Goal: Transaction & Acquisition: Purchase product/service

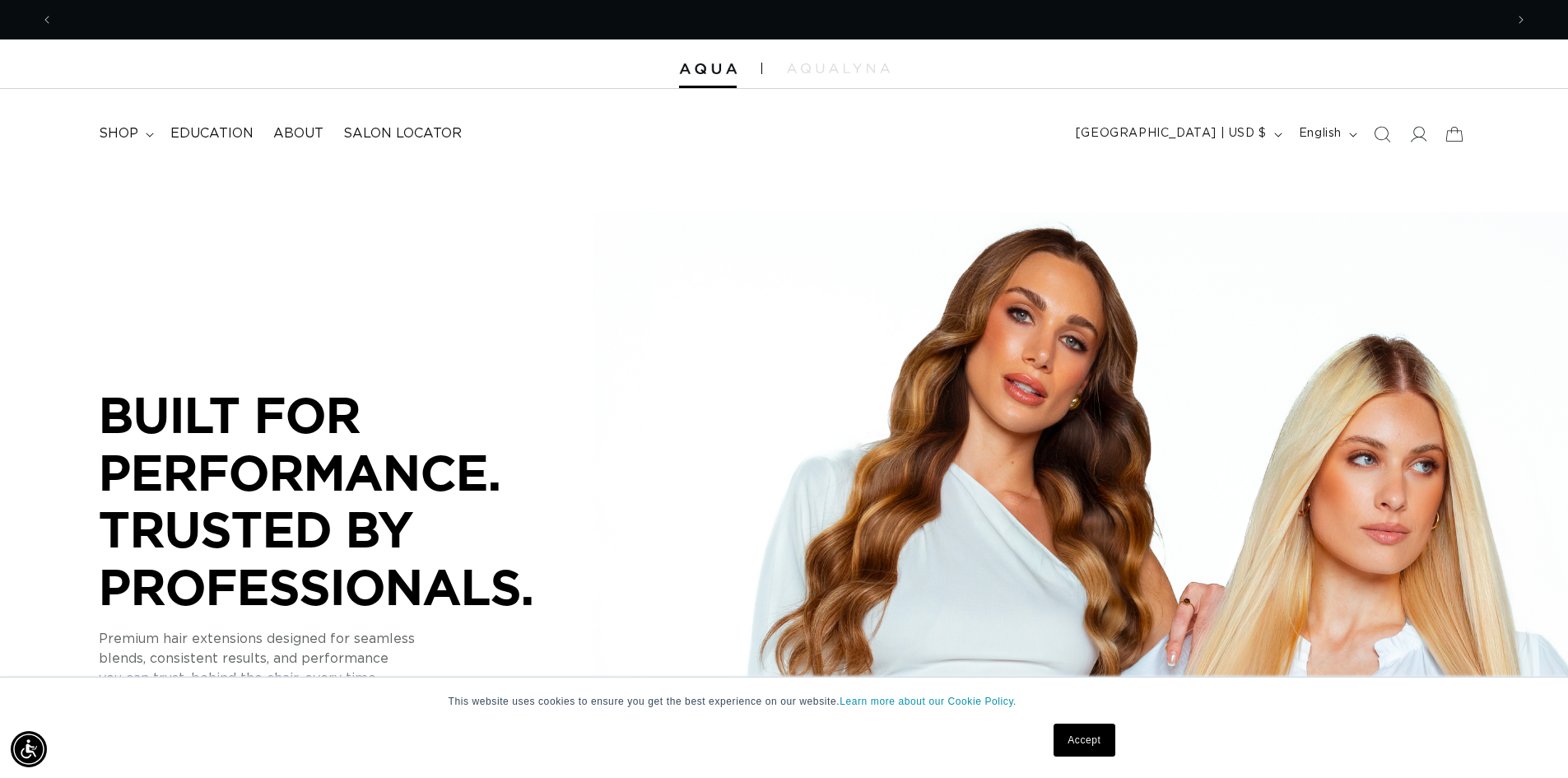
scroll to position [0, 1451]
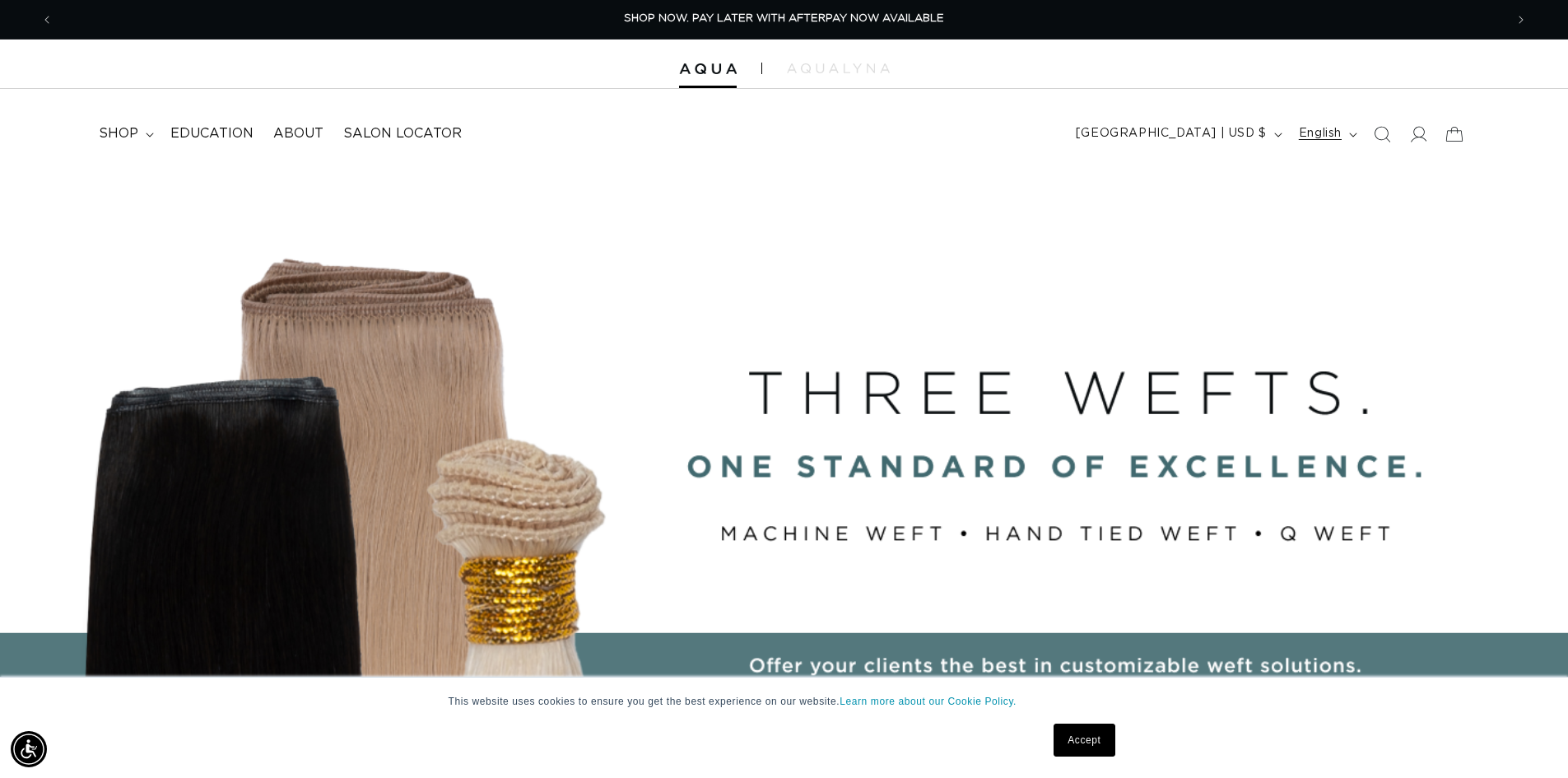
click at [1332, 131] on span "English" at bounding box center [1320, 134] width 43 height 18
click at [1249, 173] on span "English" at bounding box center [1286, 173] width 121 height 24
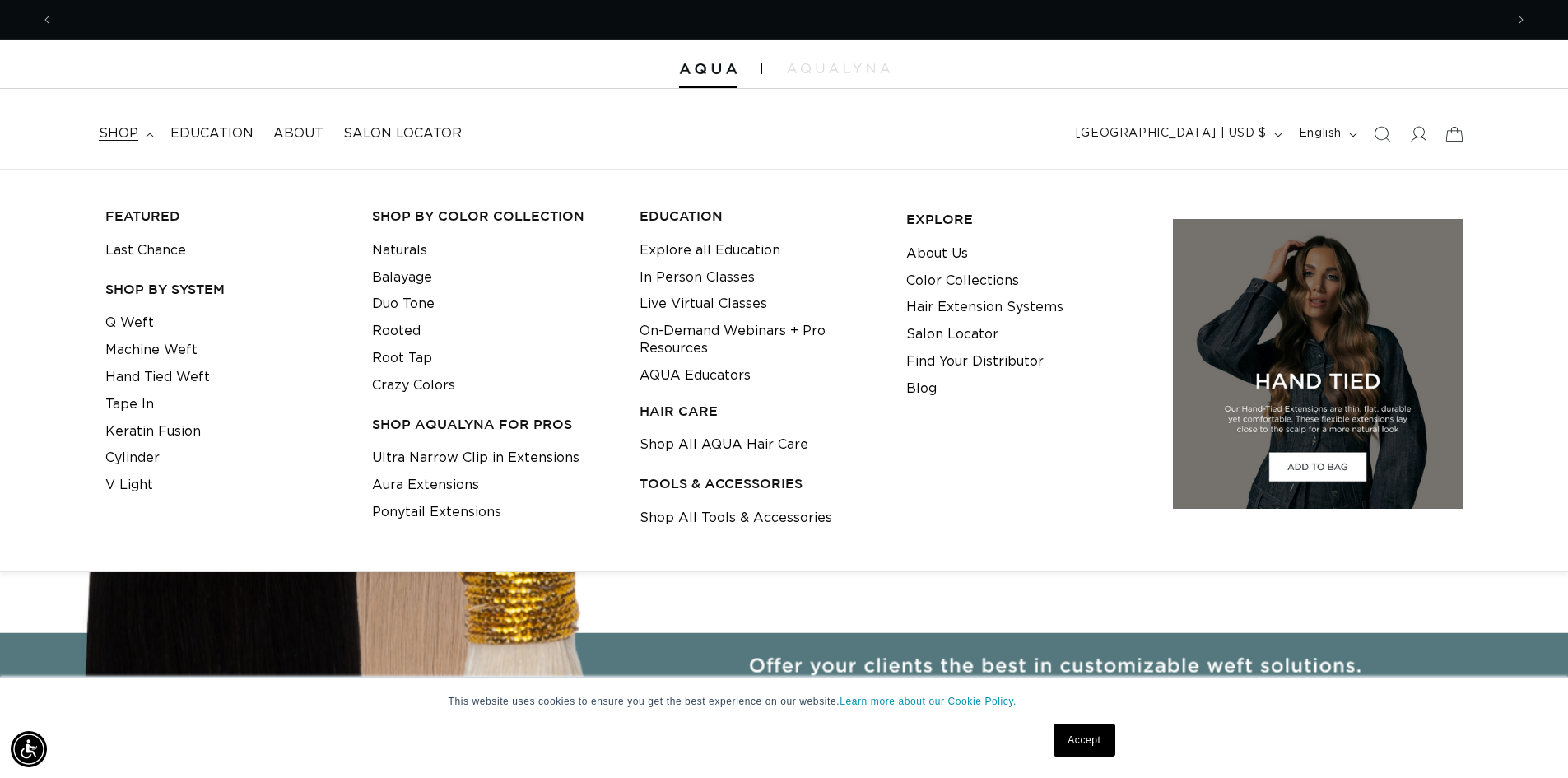
scroll to position [0, 2903]
click at [1415, 128] on icon at bounding box center [1419, 134] width 18 height 17
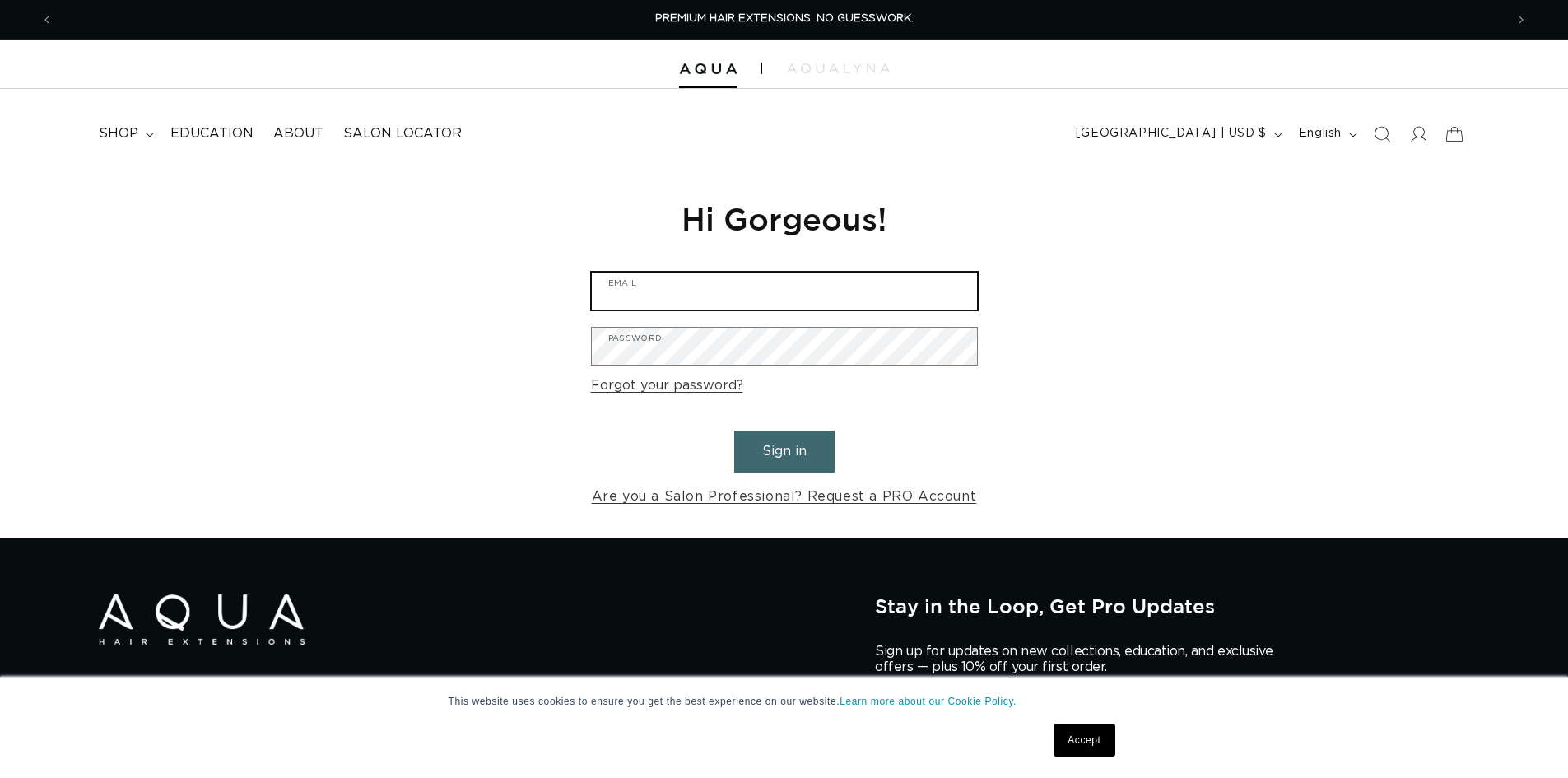
click at [723, 296] on input "Email" at bounding box center [785, 291] width 385 height 37
type input "Stacey@FabulouslyFlawlessNC.com"
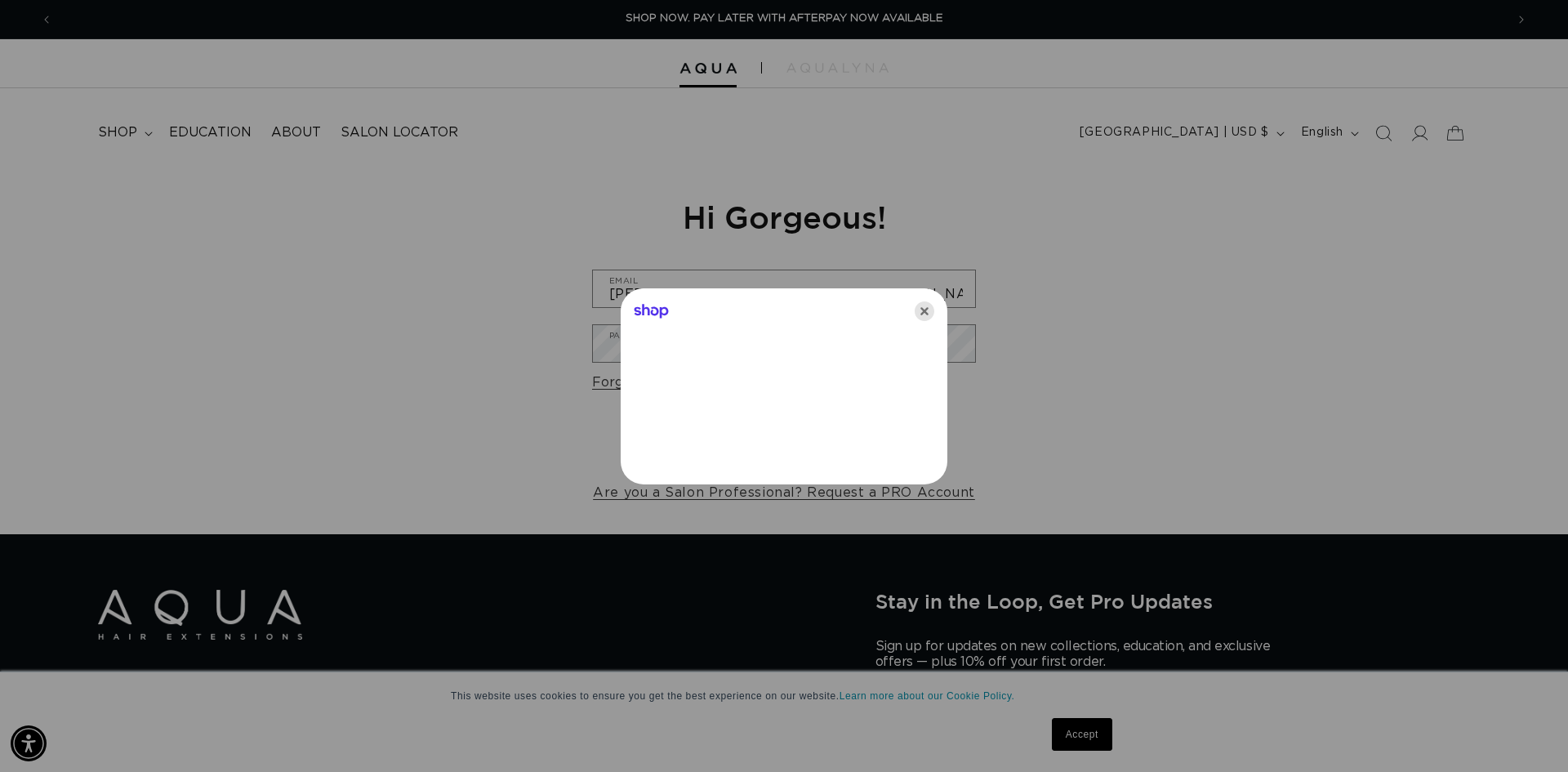
click at [923, 307] on icon "Close" at bounding box center [925, 311] width 19 height 19
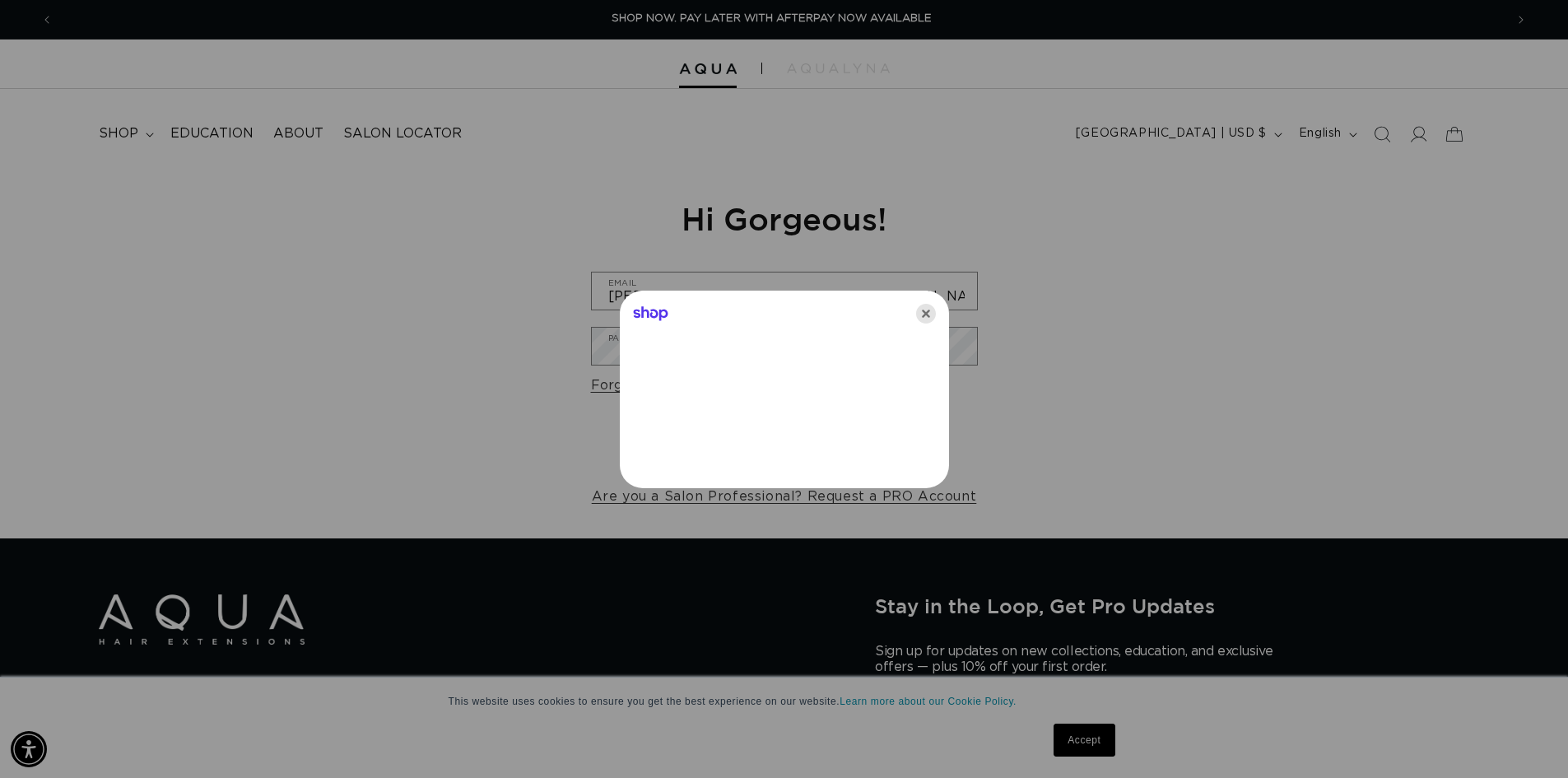
scroll to position [0, 1451]
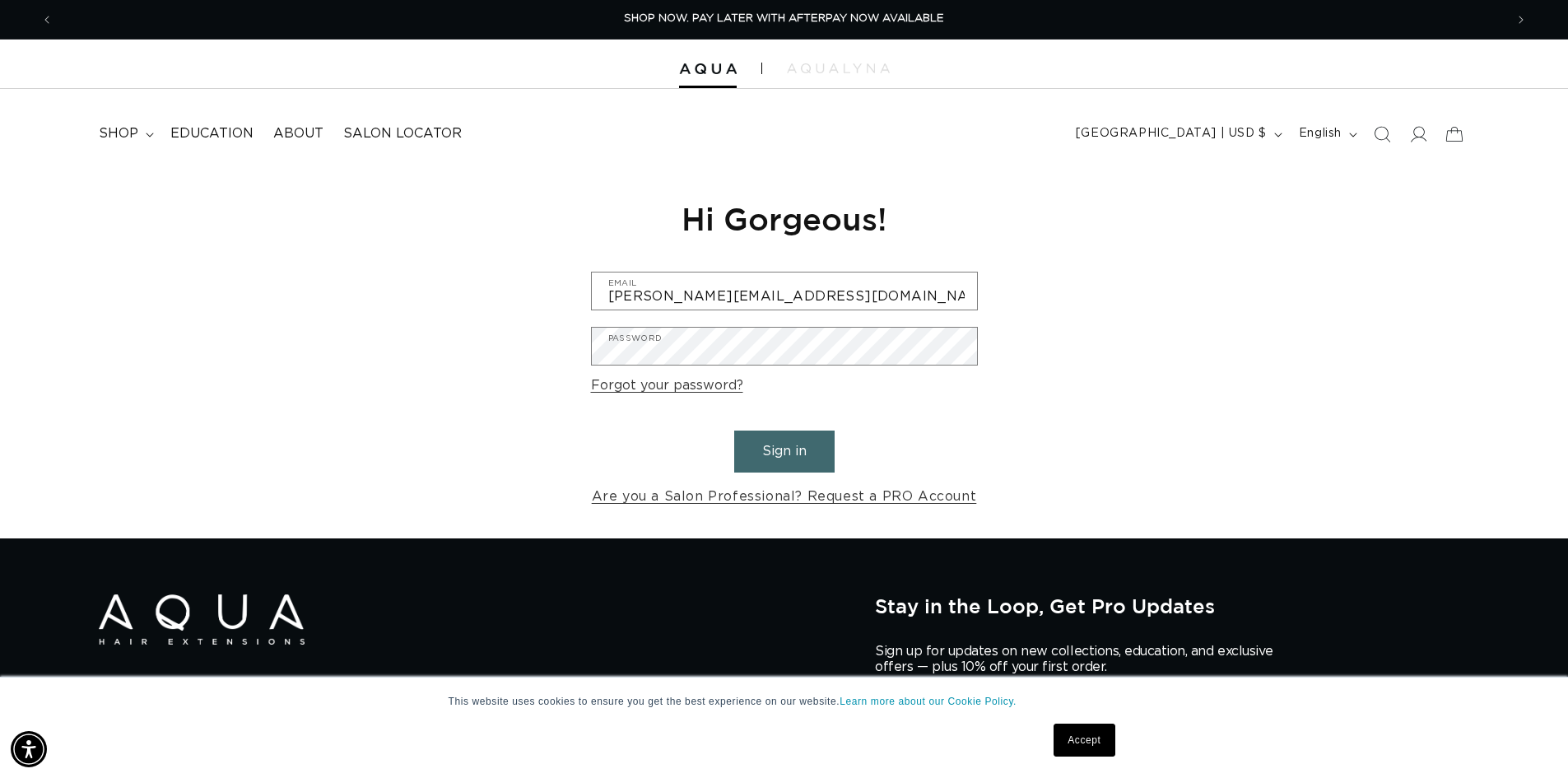
click at [782, 444] on button "Sign in" at bounding box center [784, 451] width 100 height 42
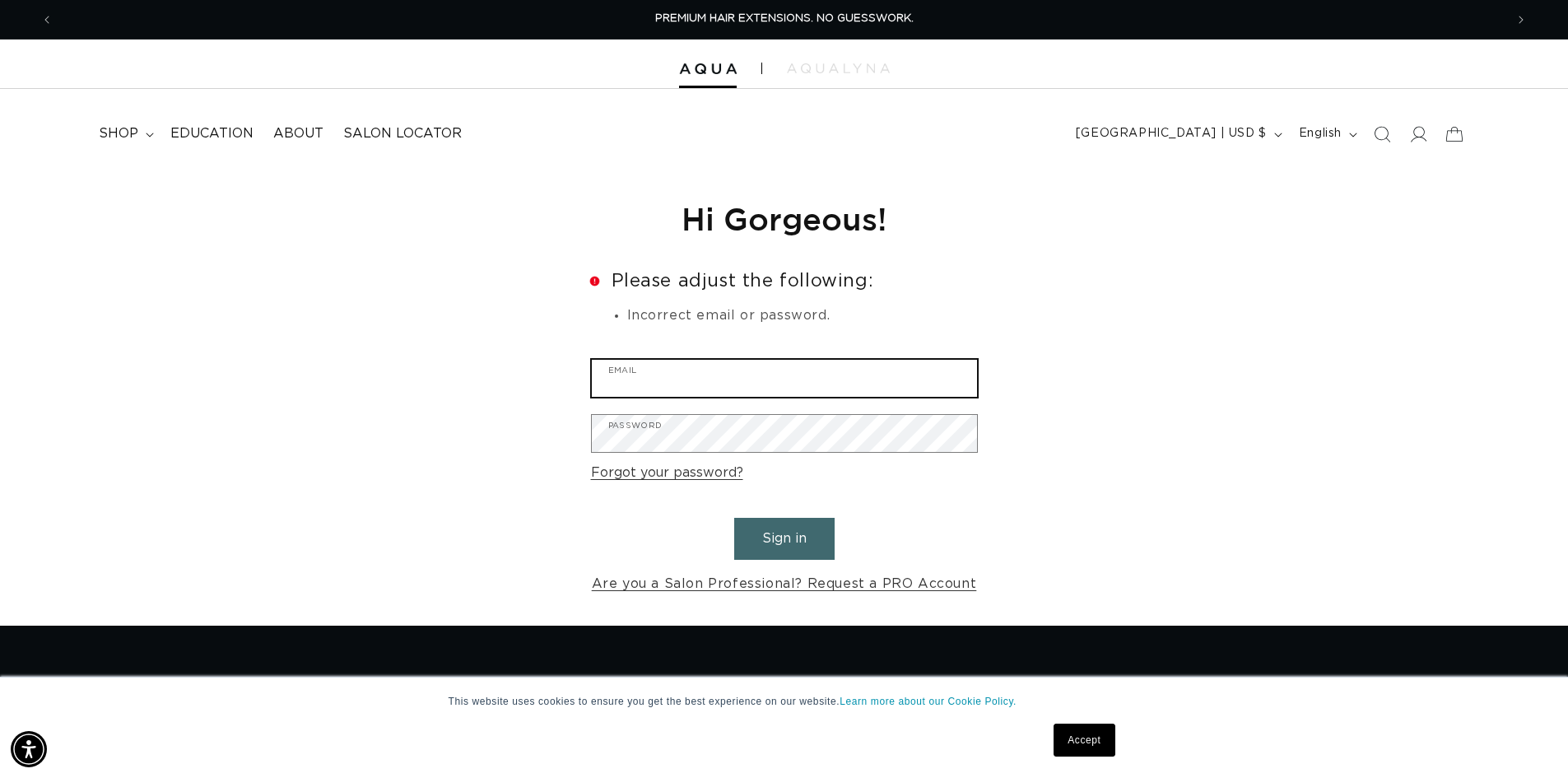
click at [665, 380] on input "Email" at bounding box center [785, 378] width 385 height 37
type input "stacey@FabulouslyFlawlessNC.com"
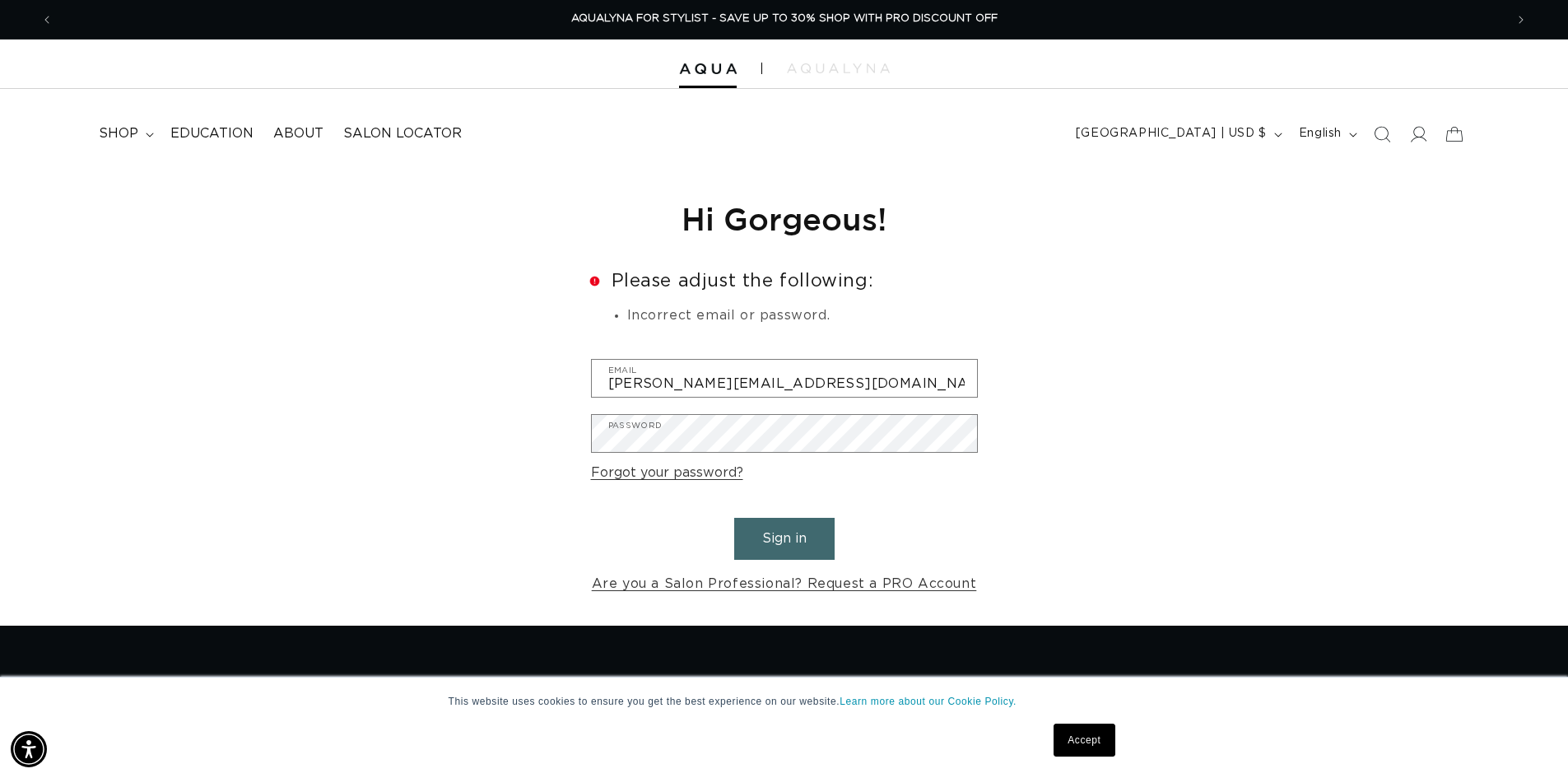
click at [790, 540] on button "Sign in" at bounding box center [784, 539] width 100 height 42
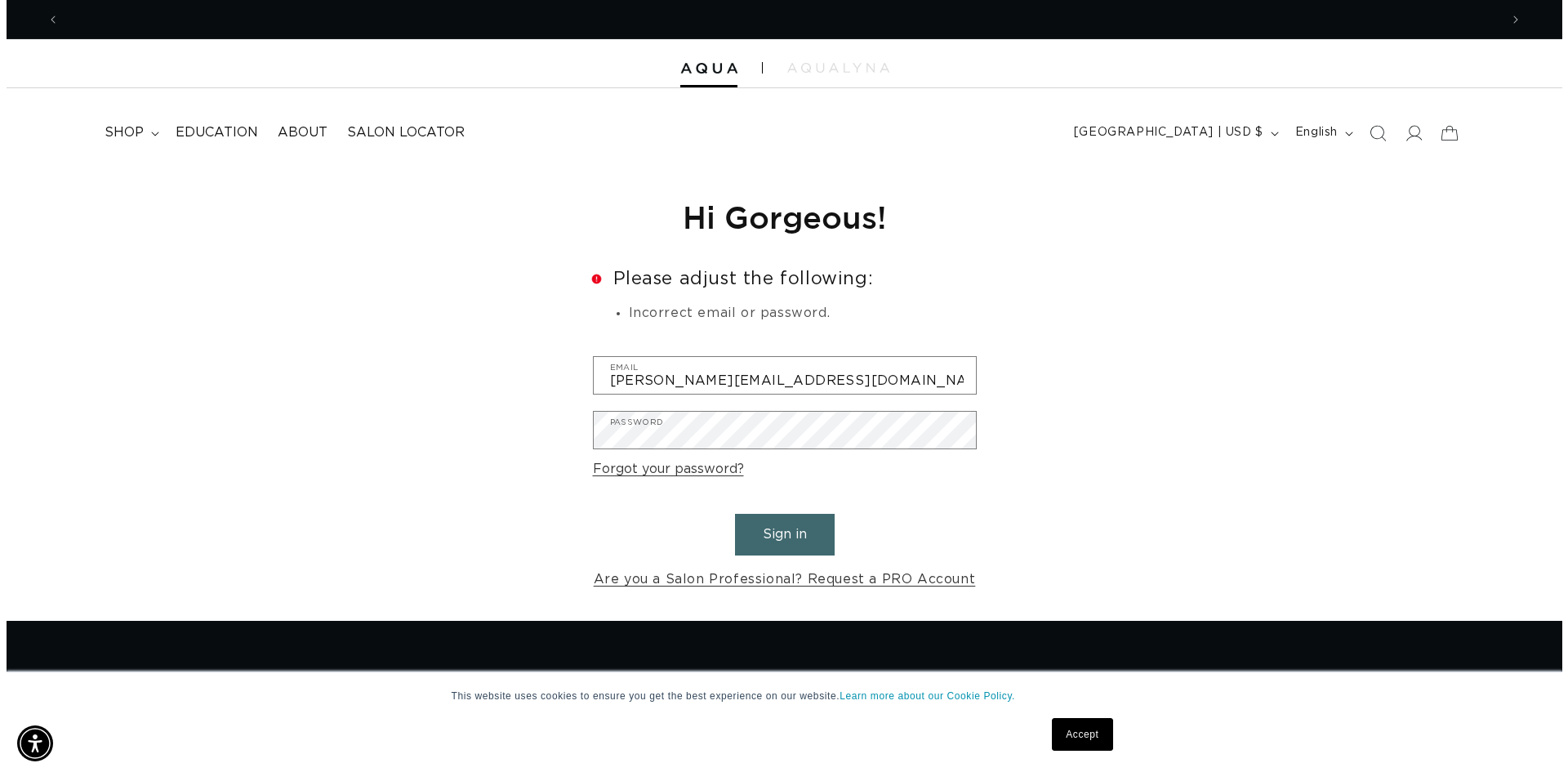
scroll to position [0, 0]
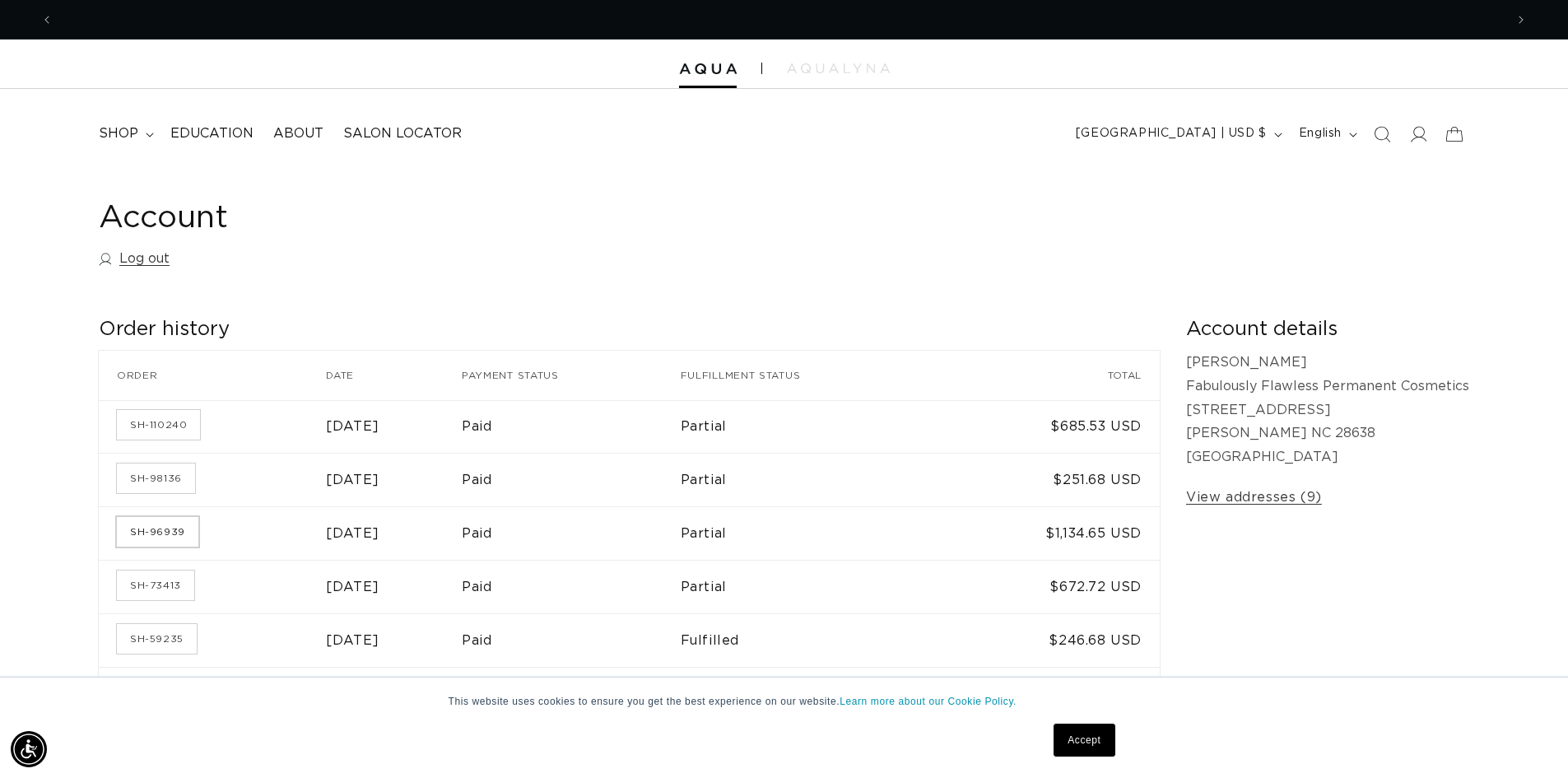
scroll to position [0, 2903]
click at [152, 578] on link "SH-73413" at bounding box center [156, 585] width 77 height 30
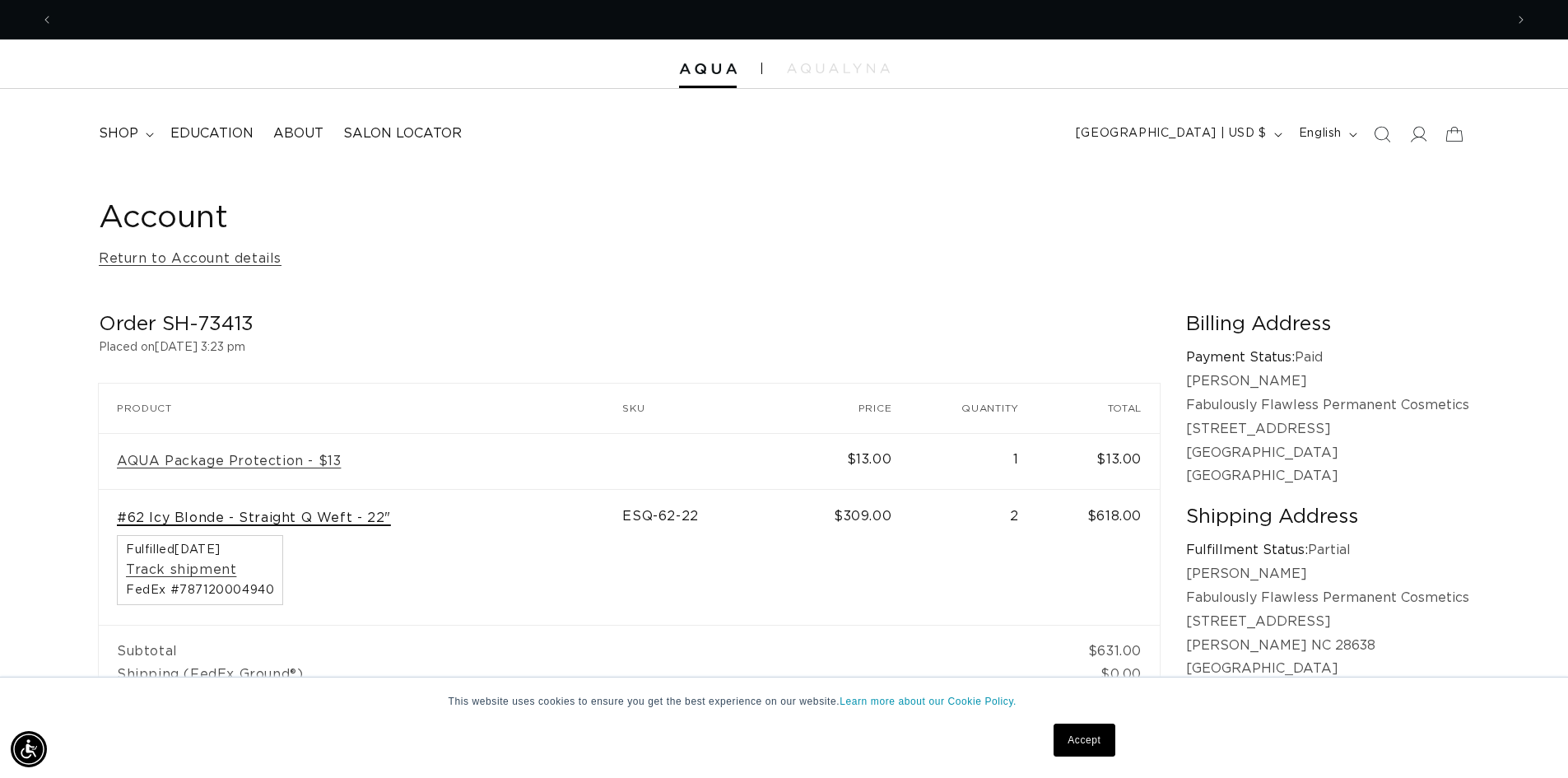
scroll to position [0, 1451]
click at [205, 513] on link "#62 Icy Blonde - Straight Q Weft - 22"" at bounding box center [254, 518] width 275 height 18
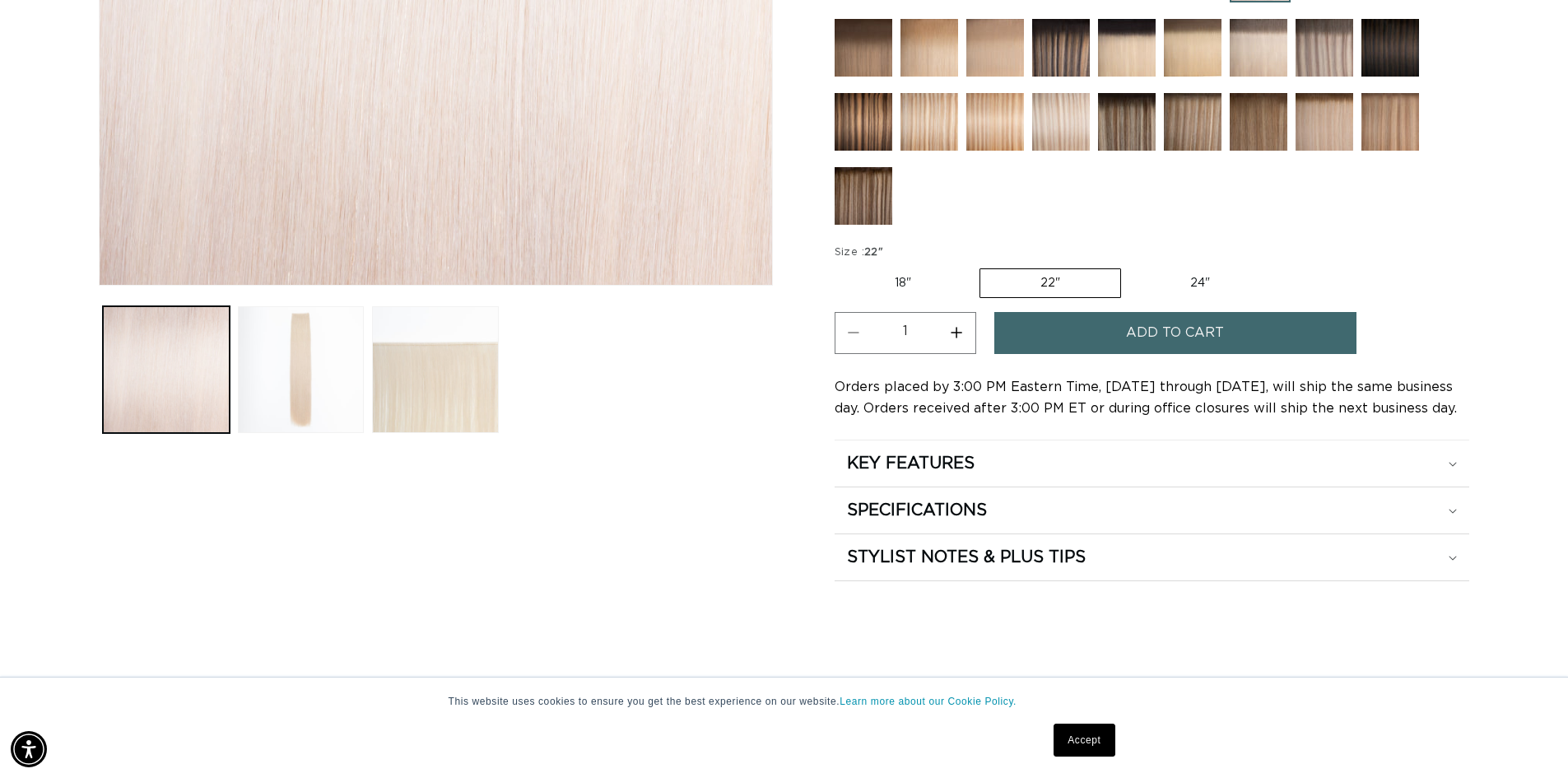
click at [898, 287] on label "18" Variant sold out or unavailable" at bounding box center [903, 283] width 136 height 28
click at [839, 266] on input "18" Variant sold out or unavailable" at bounding box center [839, 265] width 1 height 1
radio input "true"
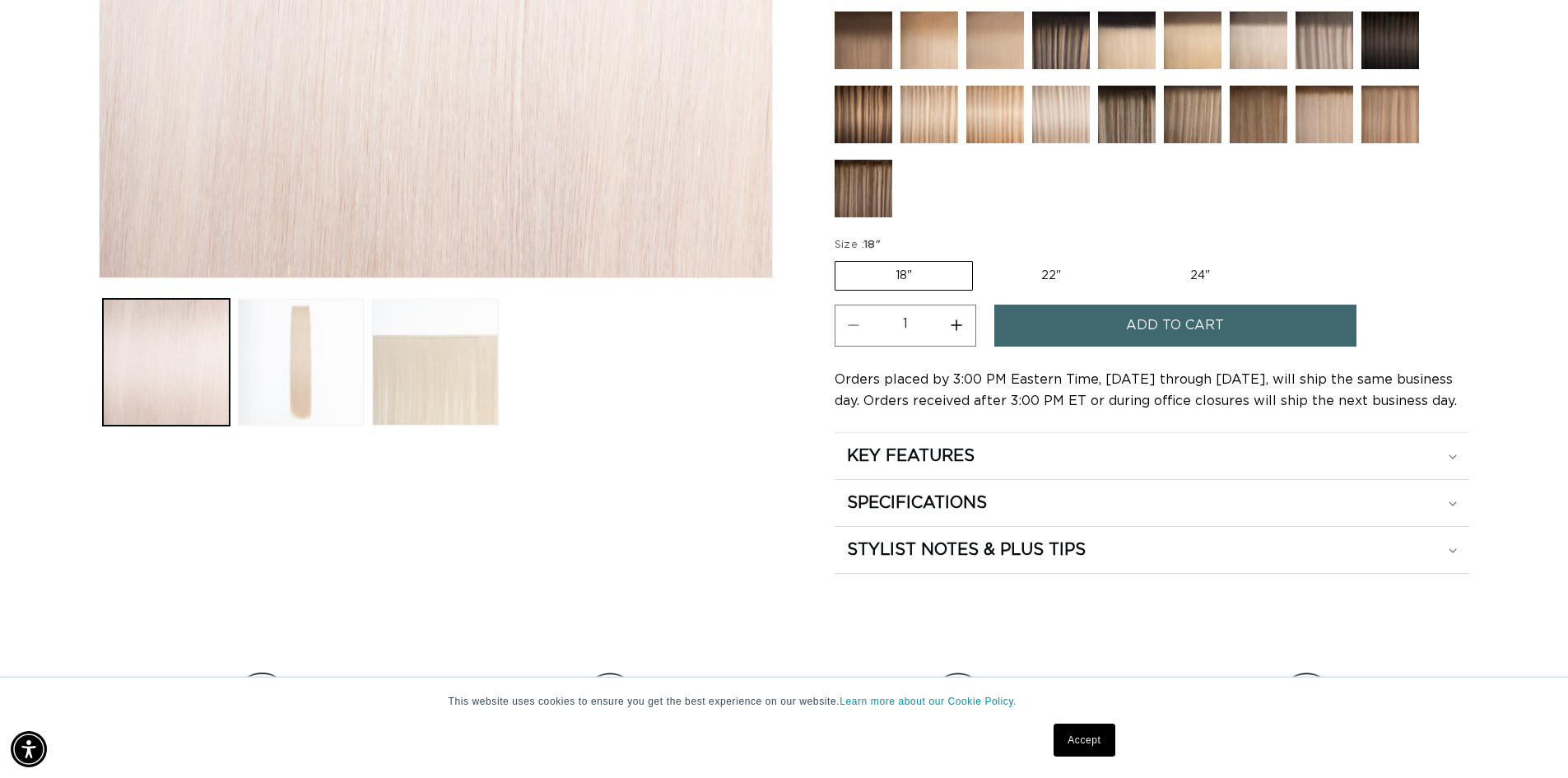
scroll to position [0, 1451]
click at [1048, 272] on label "22" Variant sold out or unavailable" at bounding box center [1051, 275] width 140 height 28
click at [982, 259] on input "22" Variant sold out or unavailable" at bounding box center [981, 258] width 1 height 1
radio input "true"
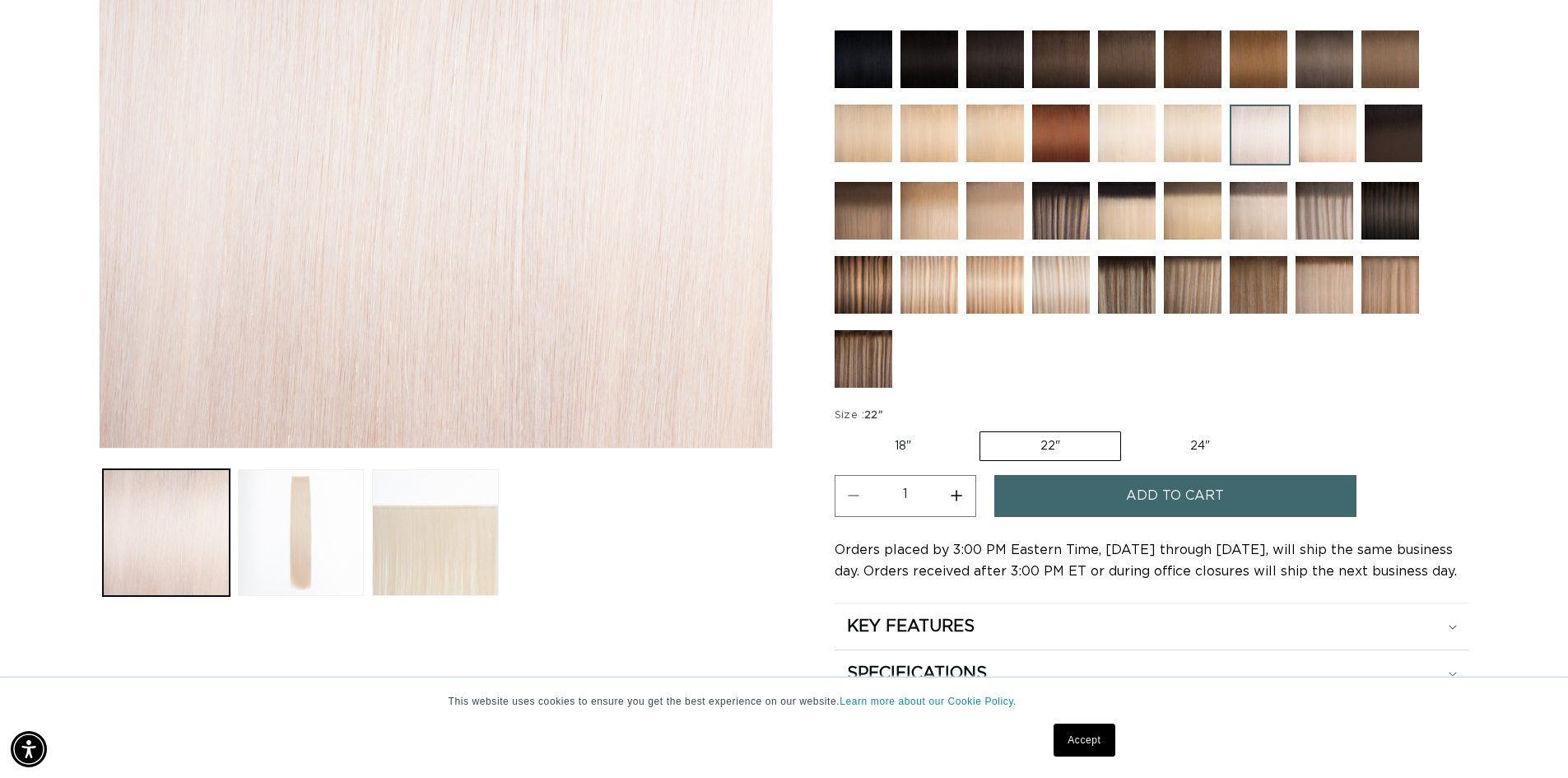
click at [956, 495] on button "Increase quantity for 62 Icy Blonde - Q Weft" at bounding box center [956, 496] width 37 height 42
type input "2"
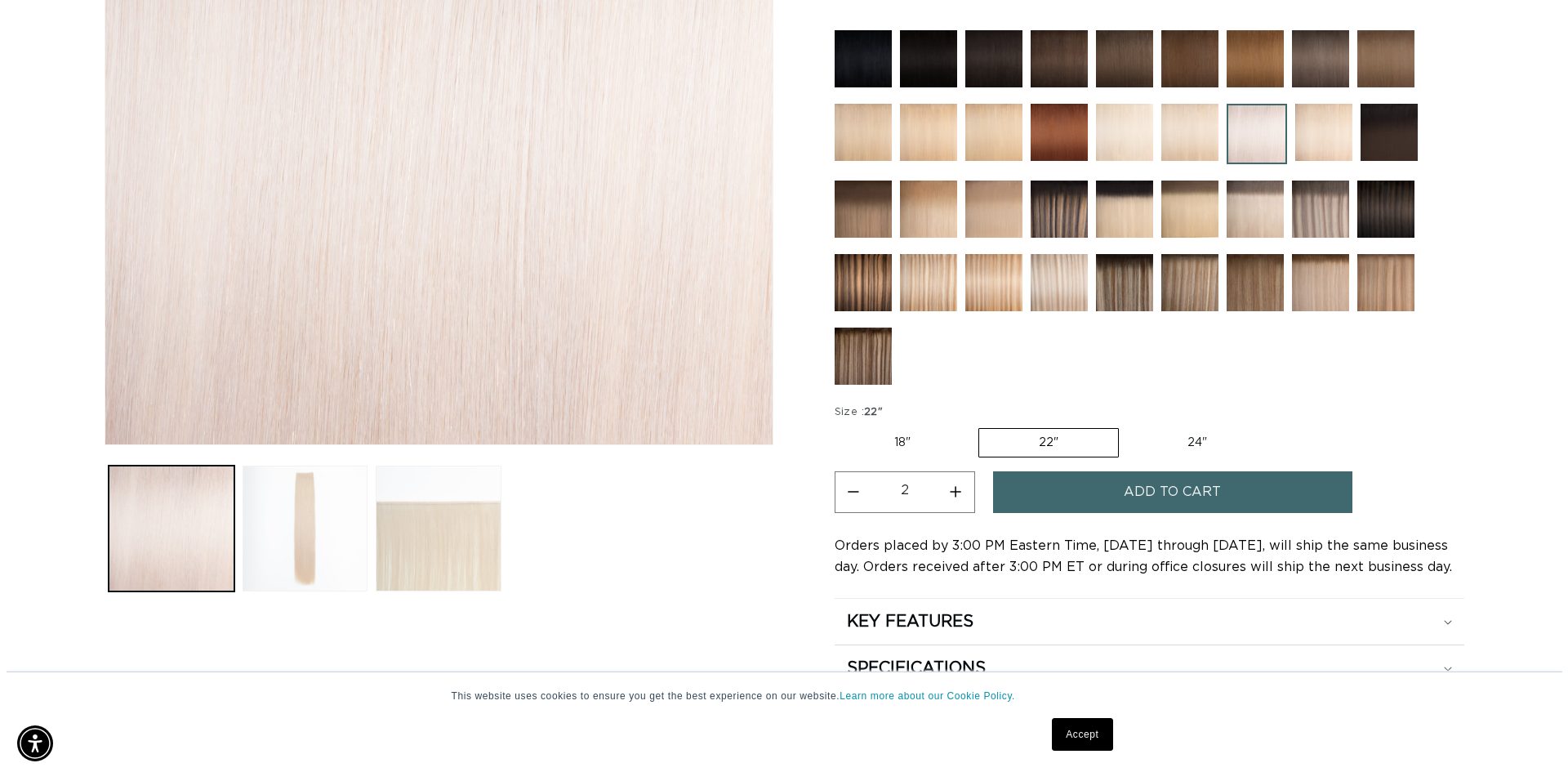
scroll to position [0, 2880]
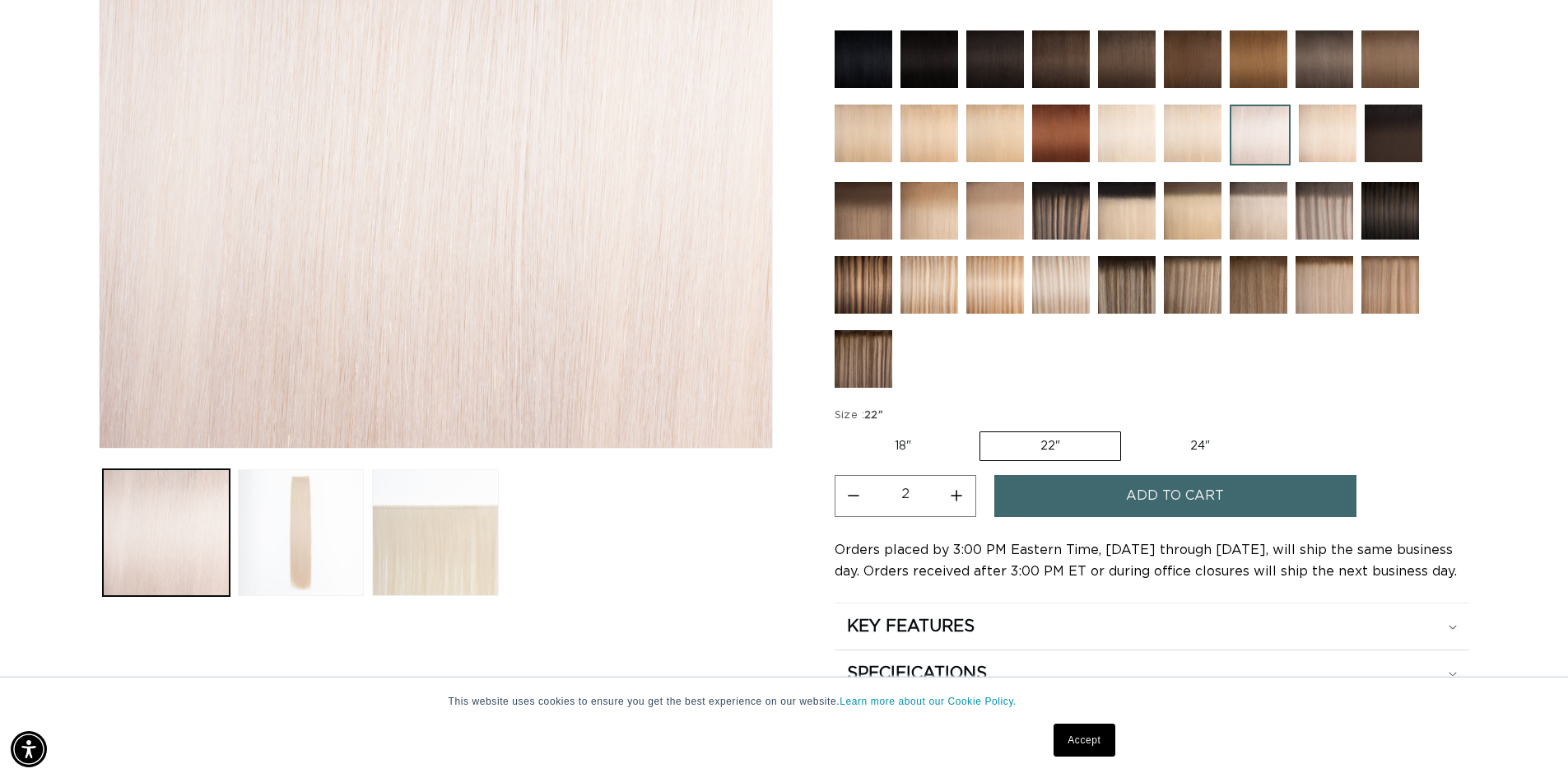
click at [1169, 492] on span "Add to cart" at bounding box center [1175, 496] width 98 height 42
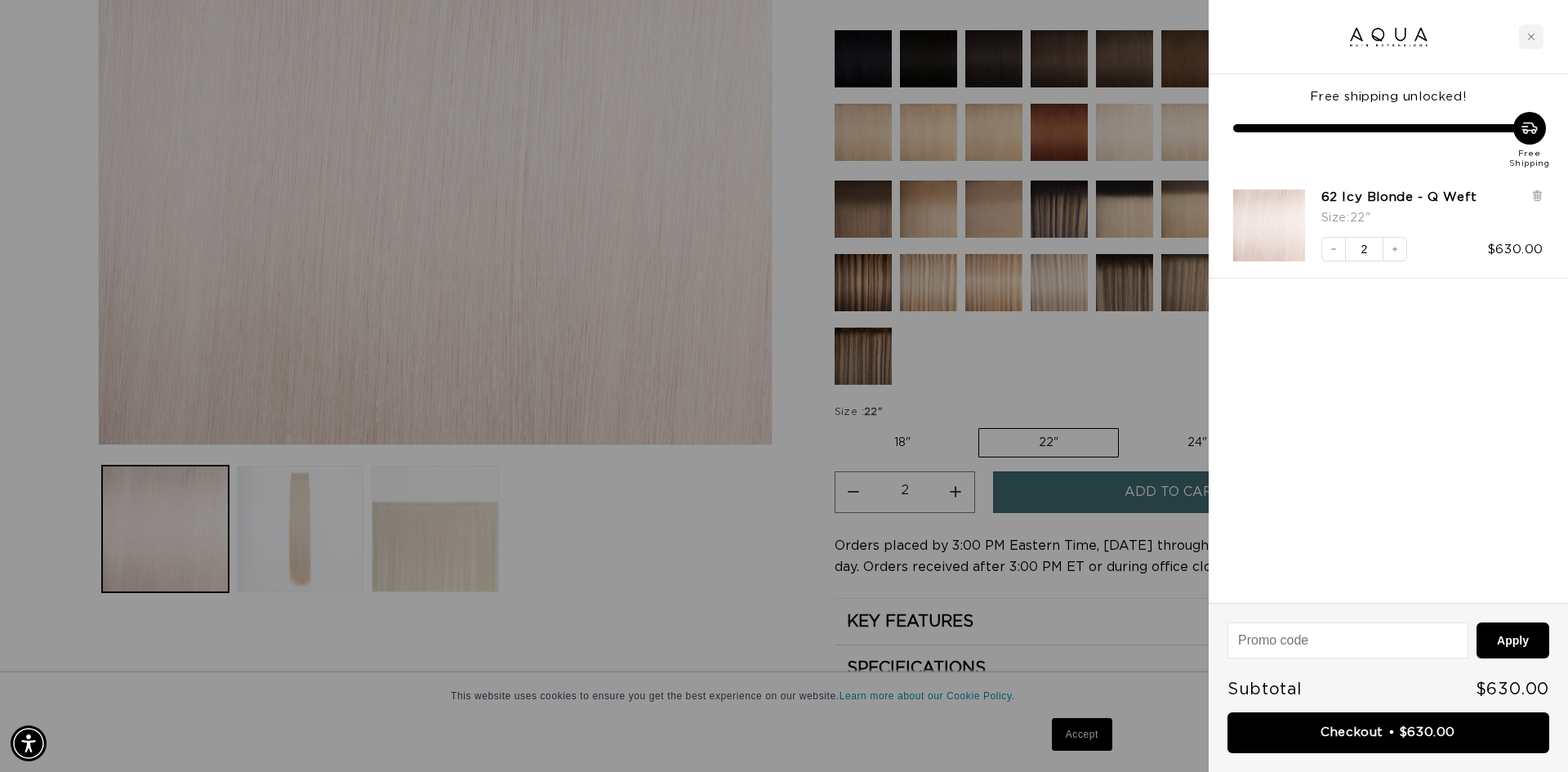
scroll to position [0, 1452]
click at [899, 446] on div at bounding box center [784, 386] width 1568 height 772
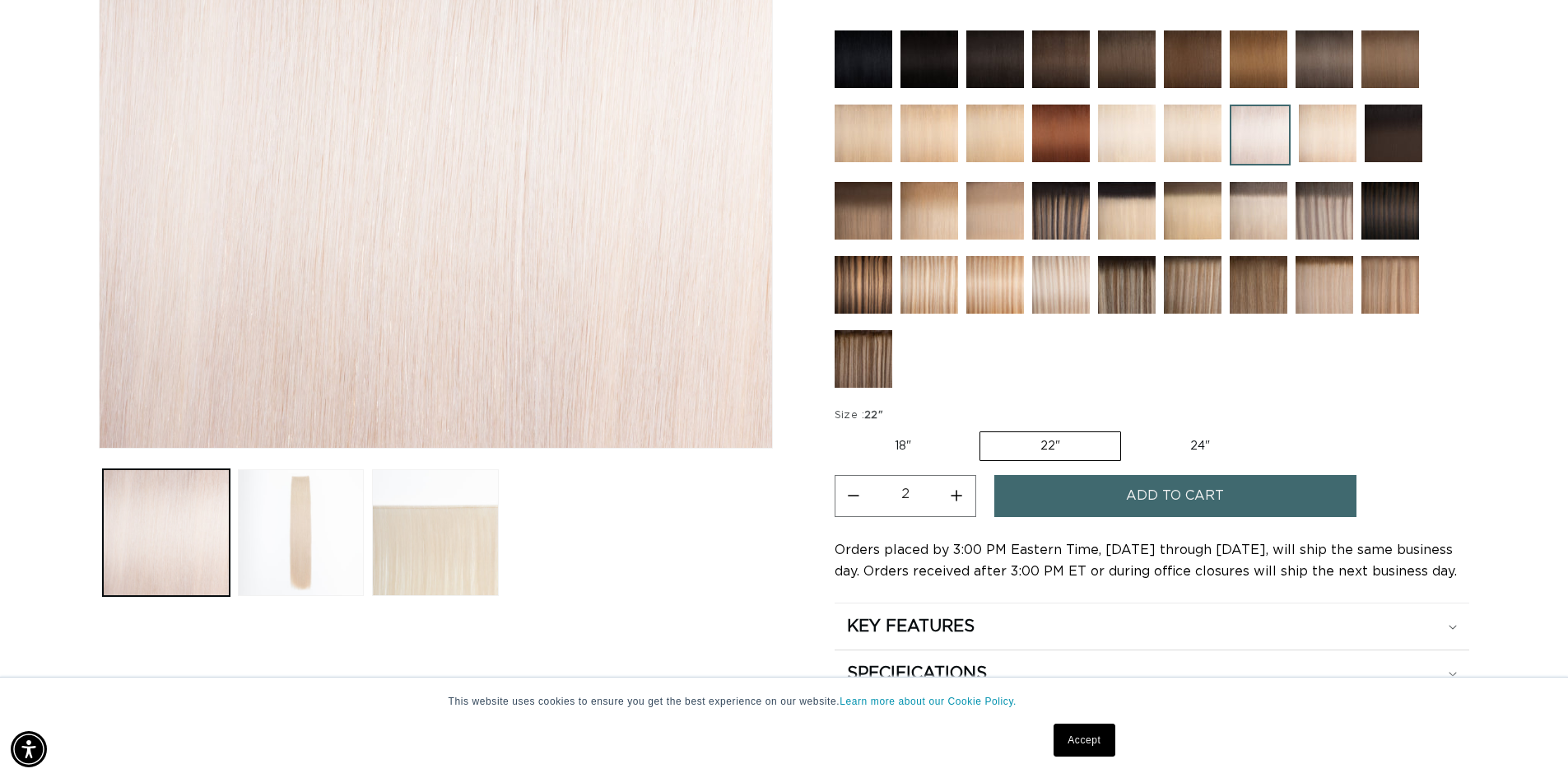
scroll to position [0, 0]
click at [905, 446] on label "18" Variant sold out or unavailable" at bounding box center [903, 446] width 136 height 28
click at [839, 429] on input "18" Variant sold out or unavailable" at bounding box center [839, 428] width 1 height 1
radio input "true"
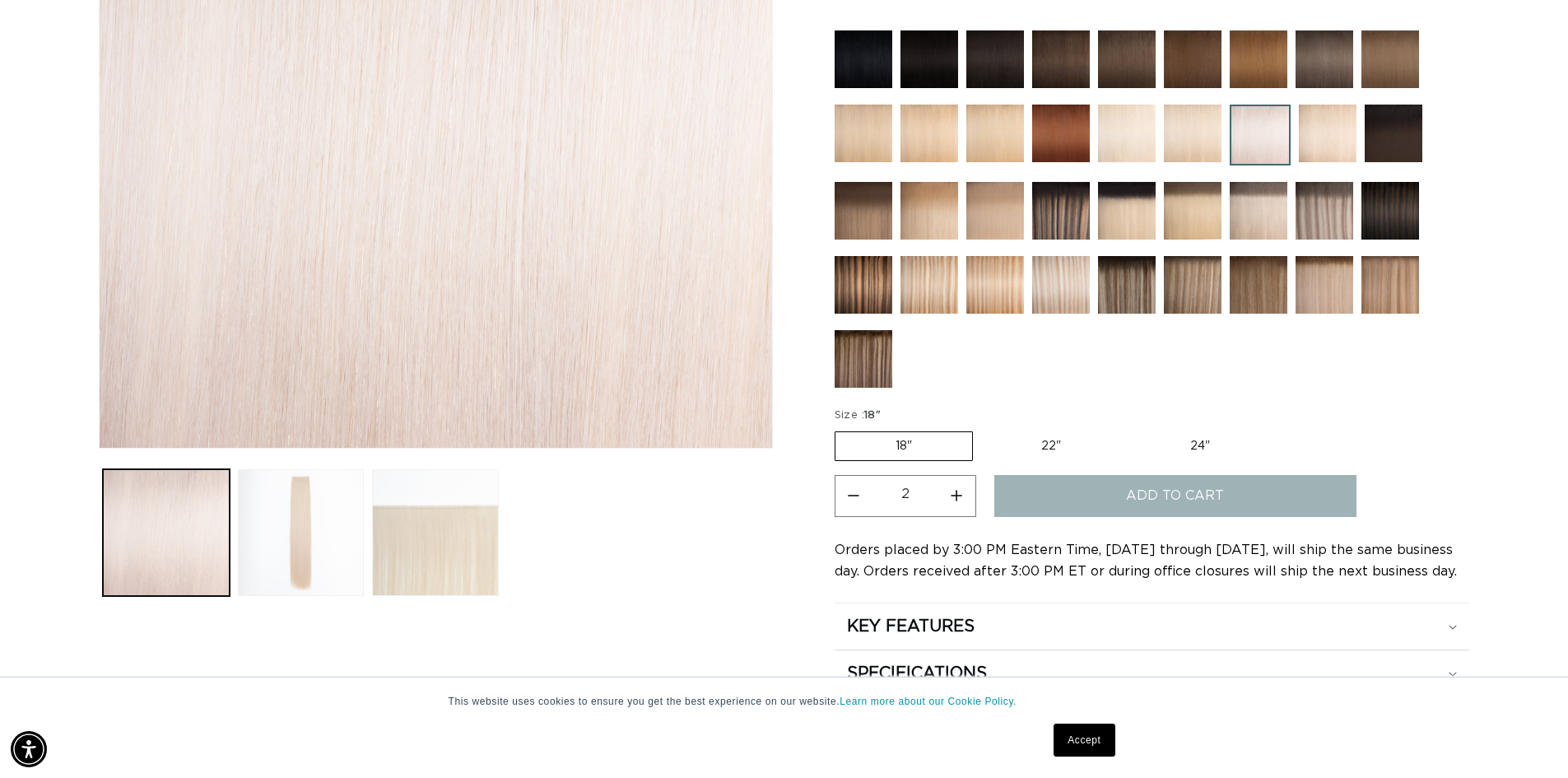
type input "1"
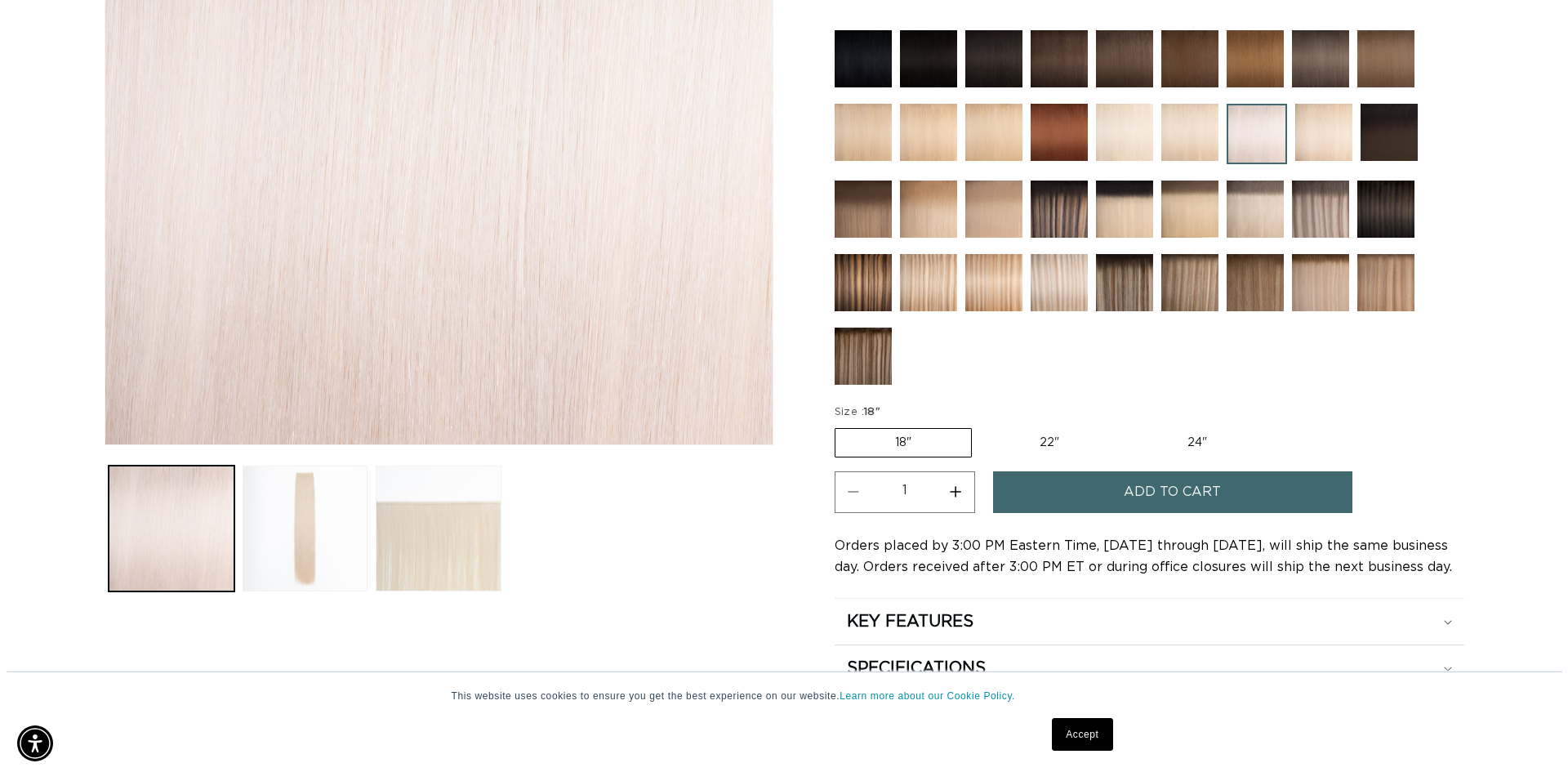
scroll to position [0, 1440]
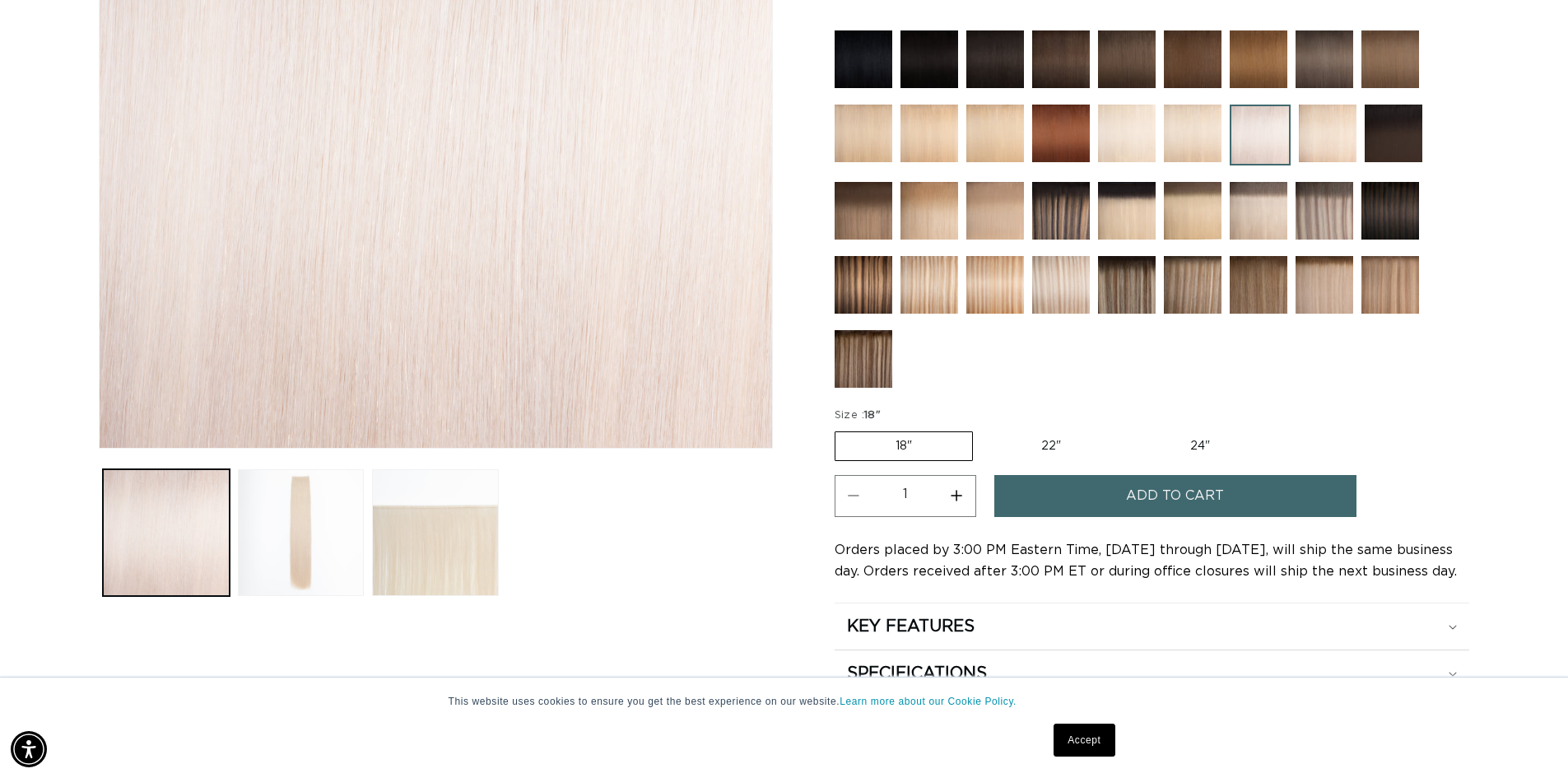
click at [1213, 495] on span "Add to cart" at bounding box center [1175, 496] width 98 height 42
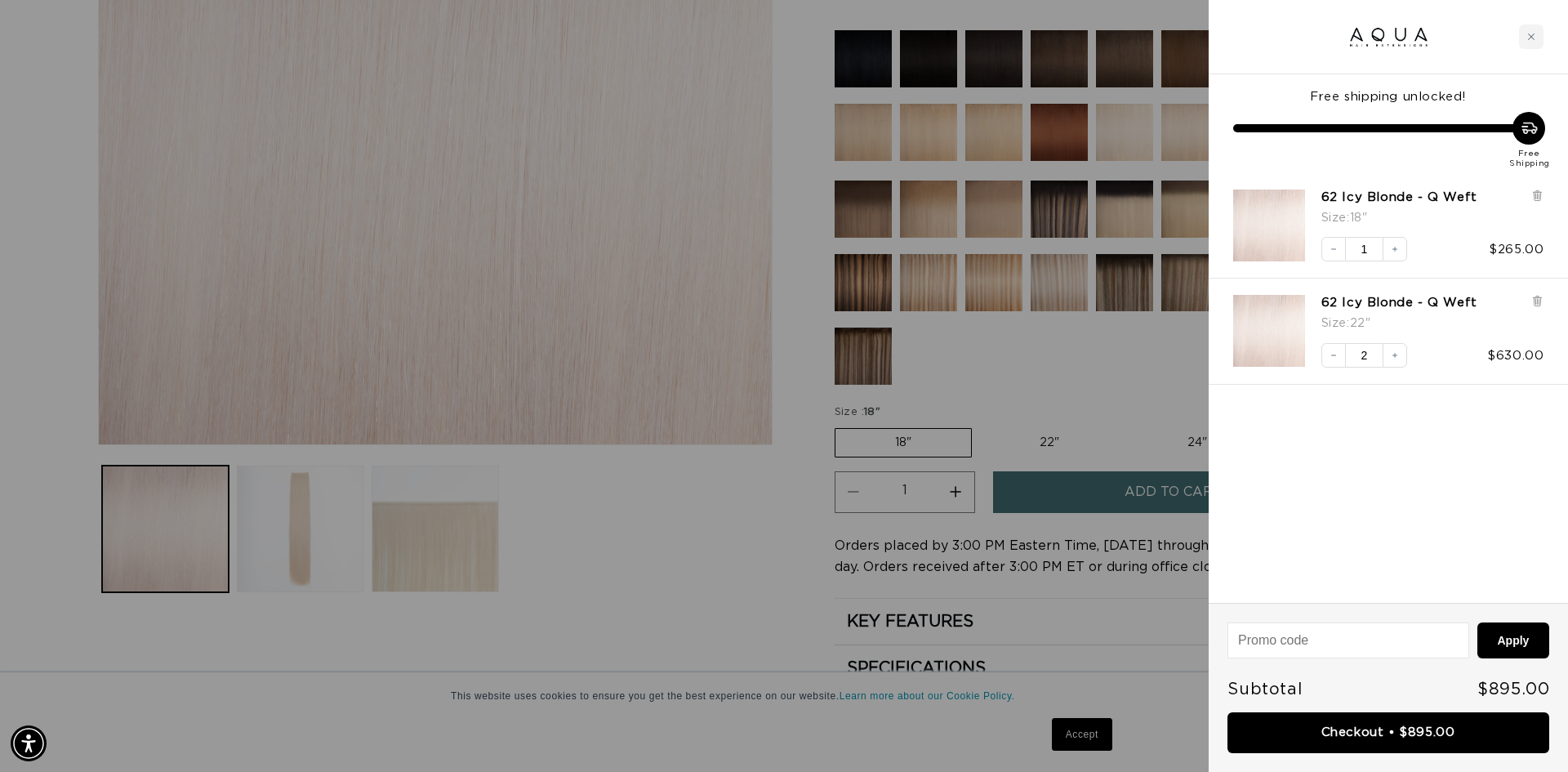
scroll to position [0, 0]
click at [1396, 248] on icon "Increase quantity" at bounding box center [1394, 249] width 10 height 10
